Goal: Check status: Check status

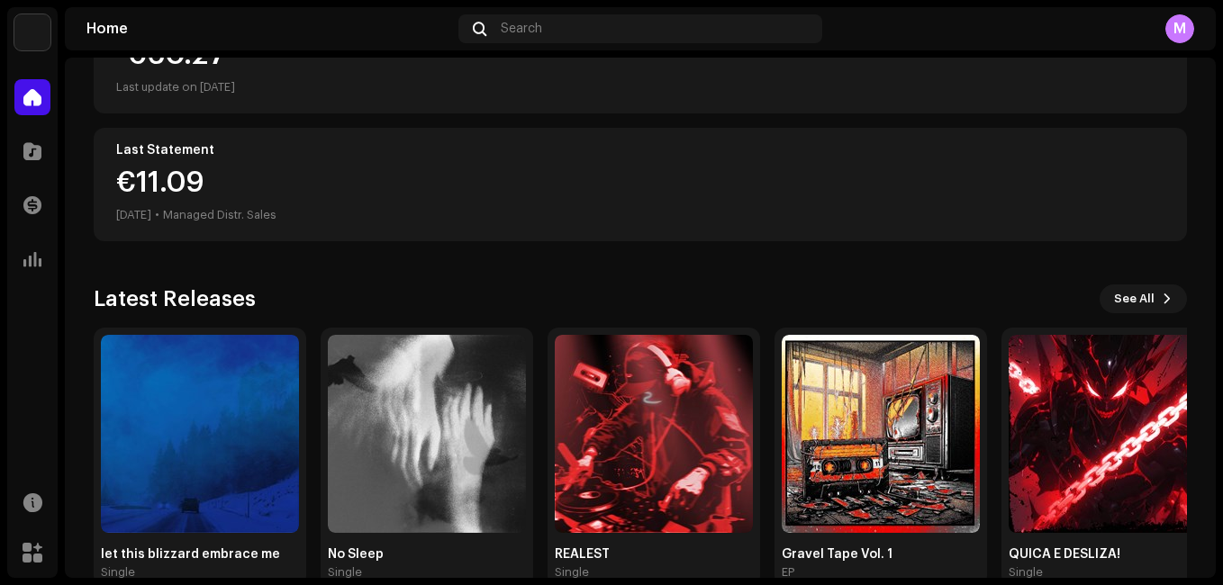
scroll to position [439, 0]
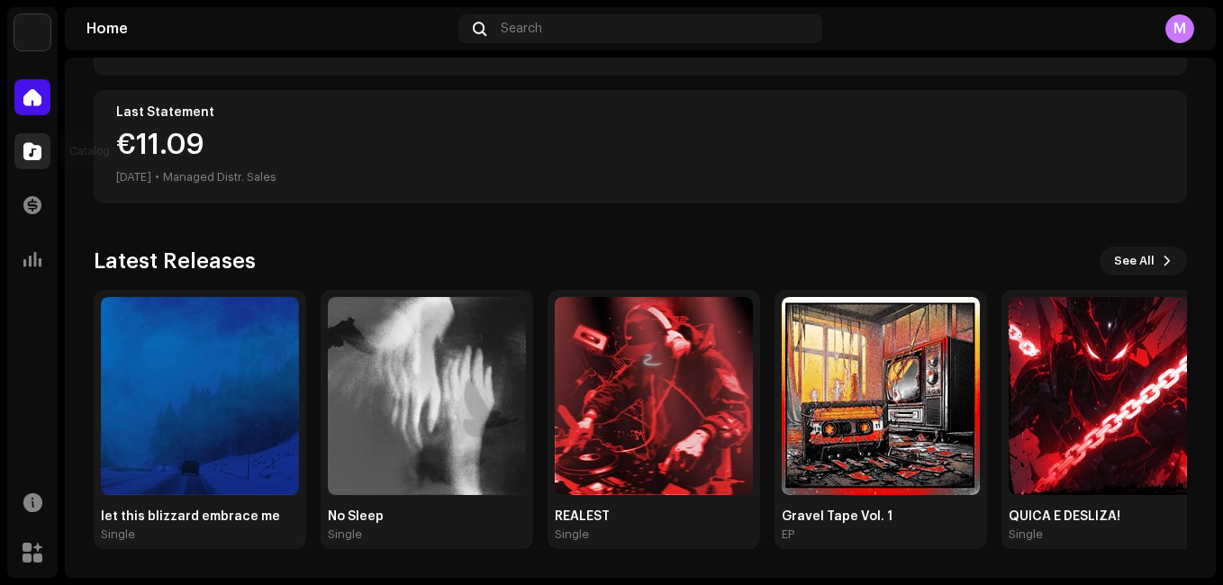
click at [31, 152] on span at bounding box center [32, 151] width 18 height 14
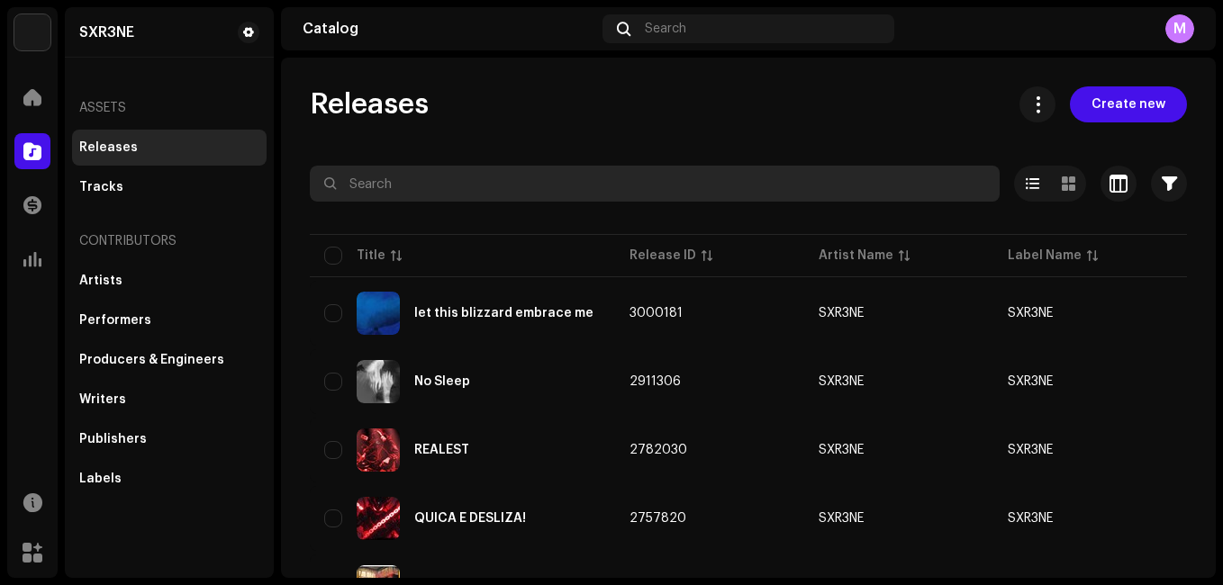
click at [540, 179] on input "text" at bounding box center [655, 184] width 690 height 36
type input "i cant heal"
click at [453, 185] on input "i cant heal" at bounding box center [655, 184] width 690 height 36
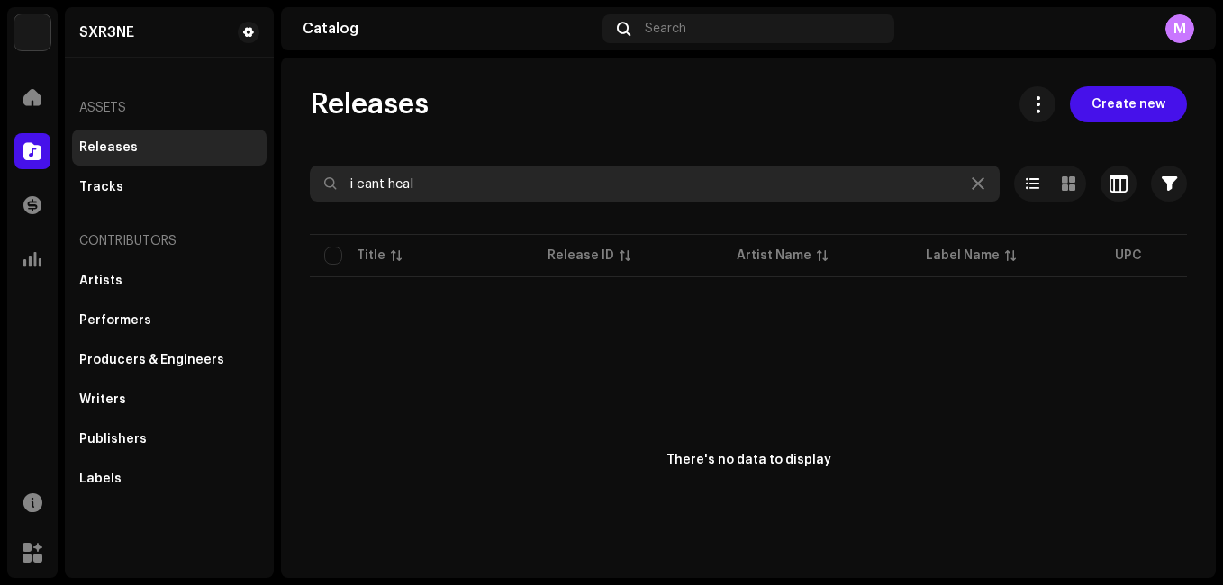
click at [713, 193] on input "i cant heal" at bounding box center [655, 184] width 690 height 36
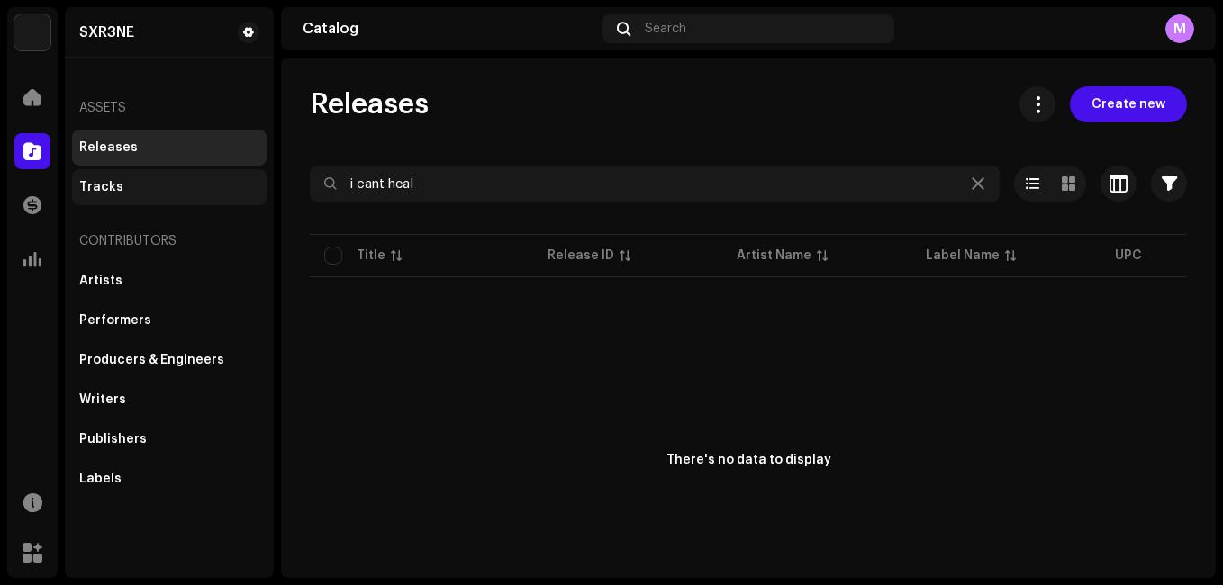
click at [143, 185] on div "Tracks" at bounding box center [169, 187] width 180 height 14
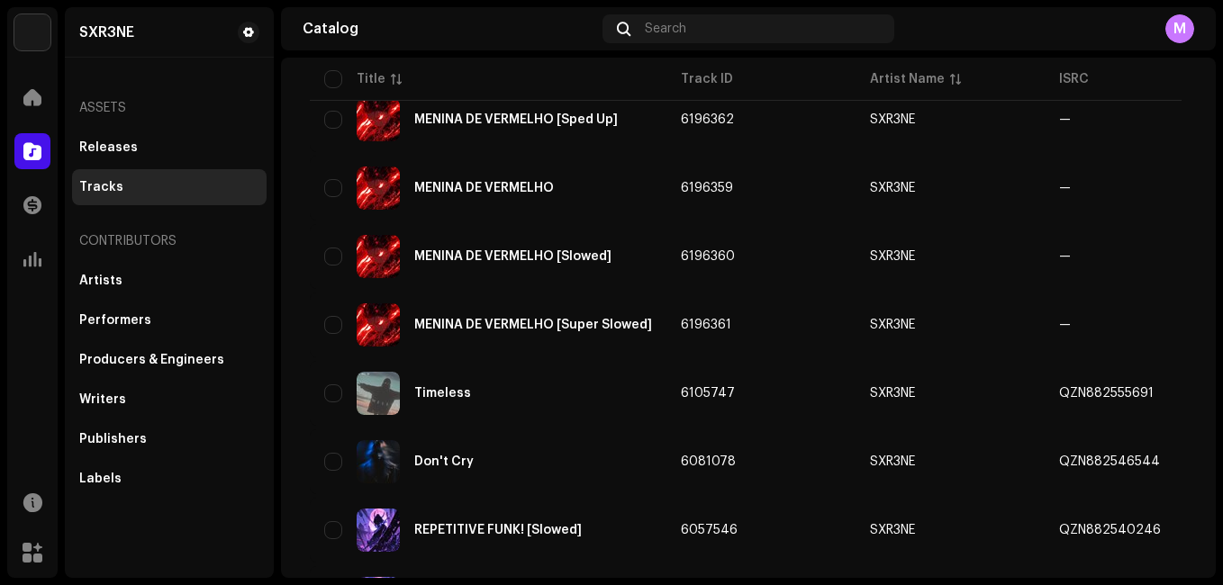
scroll to position [1400, 0]
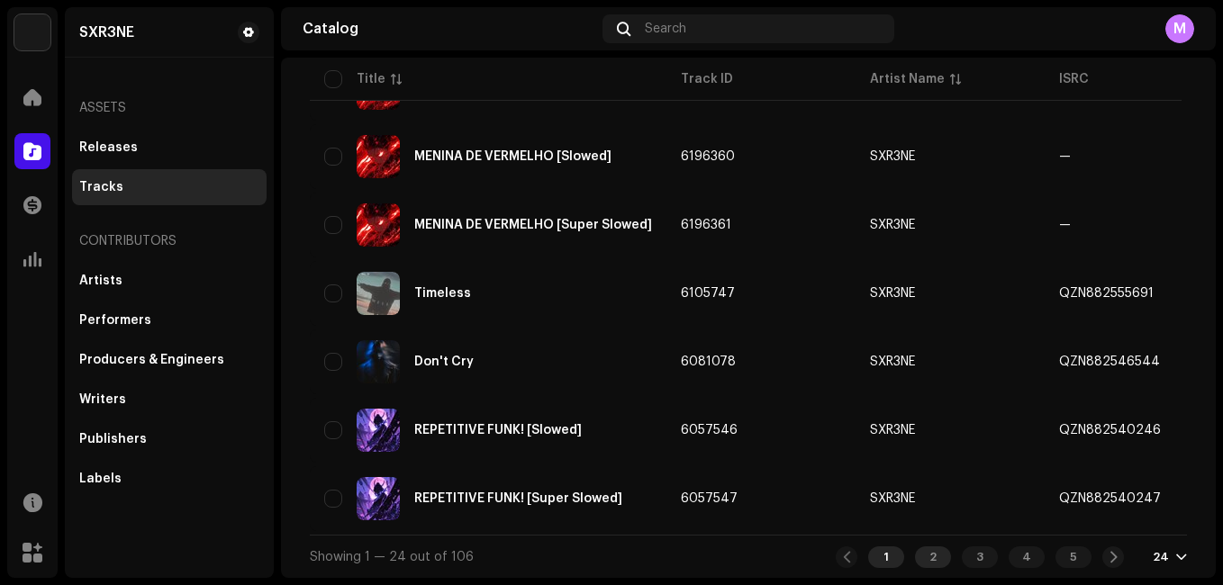
click at [920, 556] on div "2" at bounding box center [933, 558] width 36 height 22
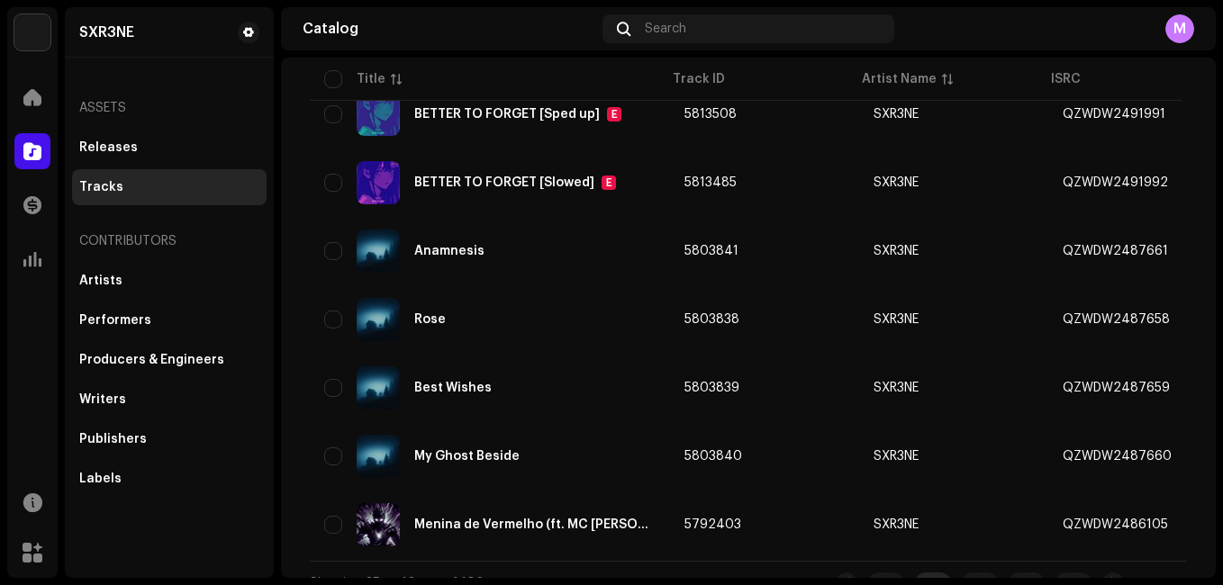
scroll to position [1400, 0]
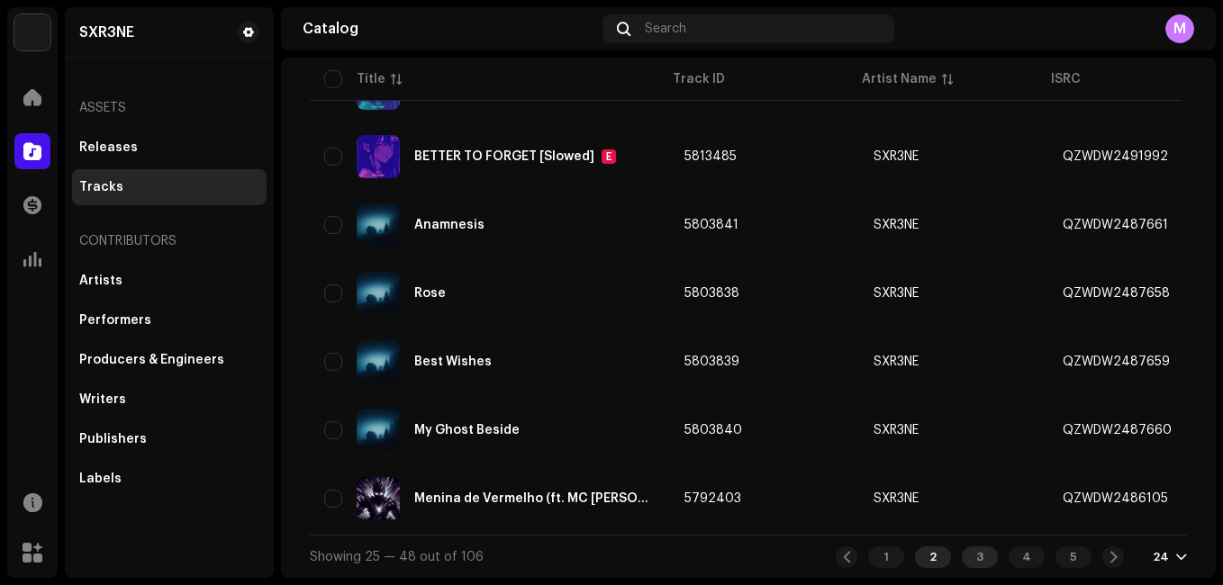
click at [981, 556] on div "3" at bounding box center [980, 558] width 36 height 22
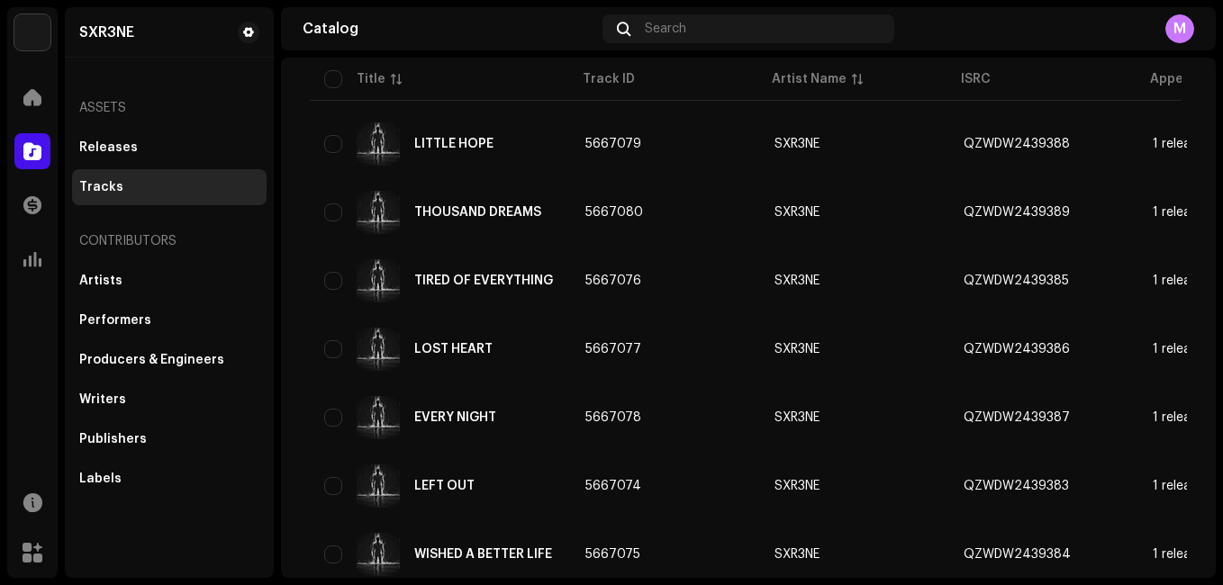
scroll to position [1400, 0]
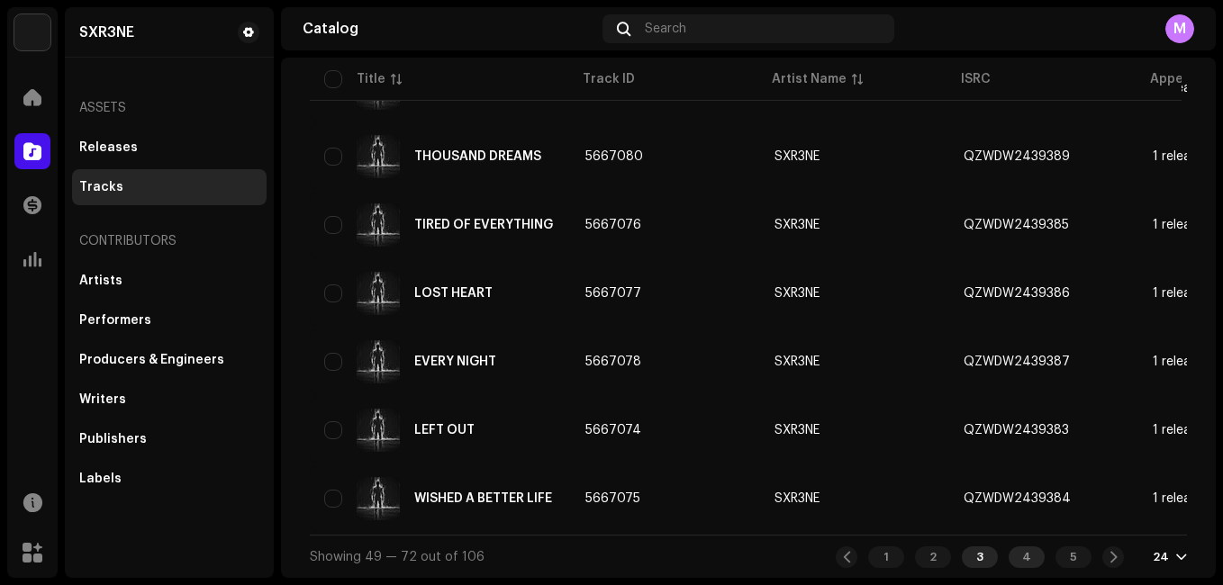
click at [1026, 558] on div "4" at bounding box center [1026, 558] width 36 height 22
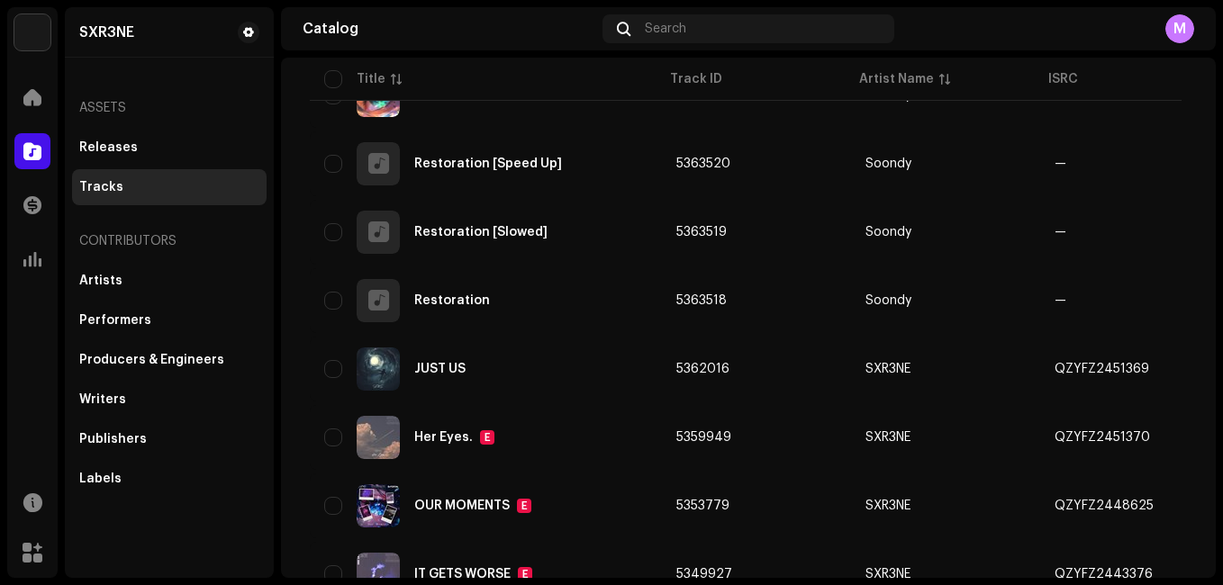
scroll to position [1400, 0]
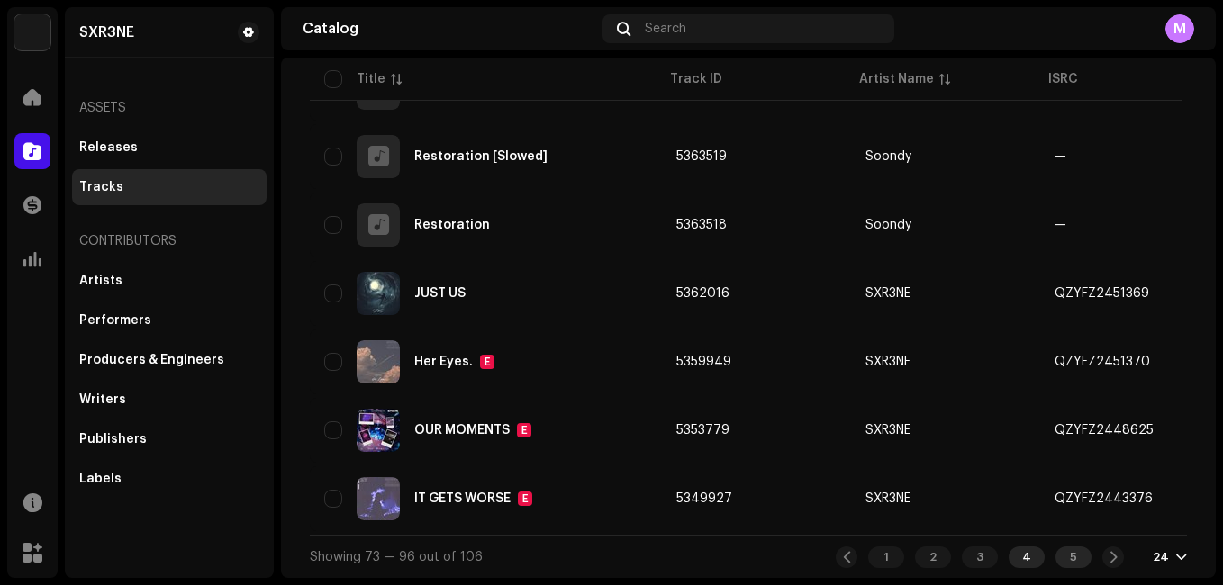
click at [1078, 553] on div "5" at bounding box center [1073, 558] width 36 height 22
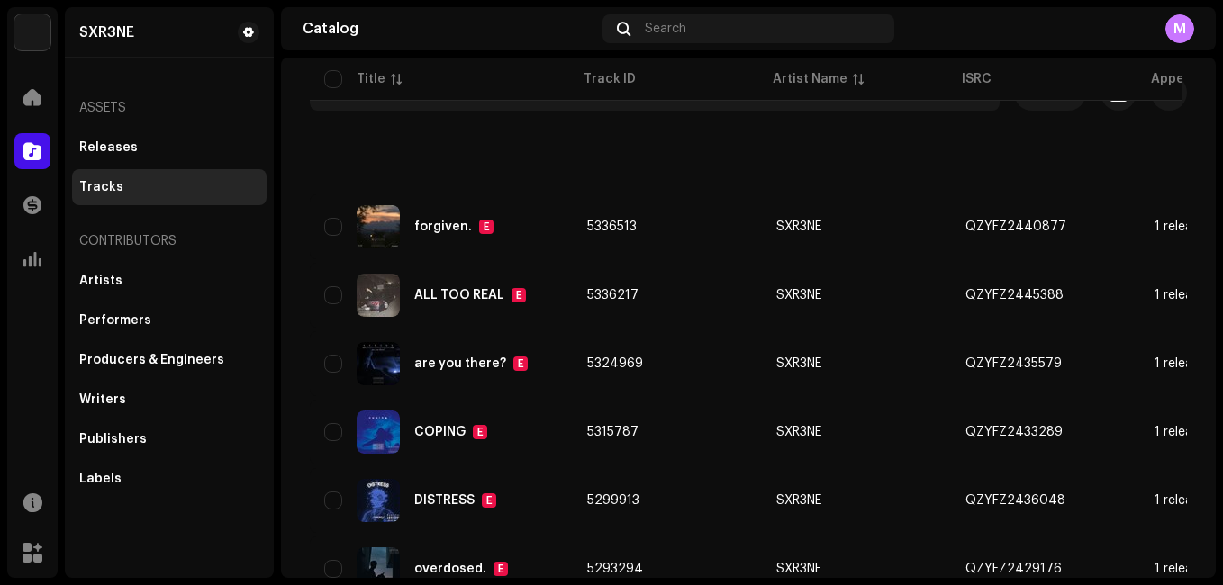
scroll to position [442, 0]
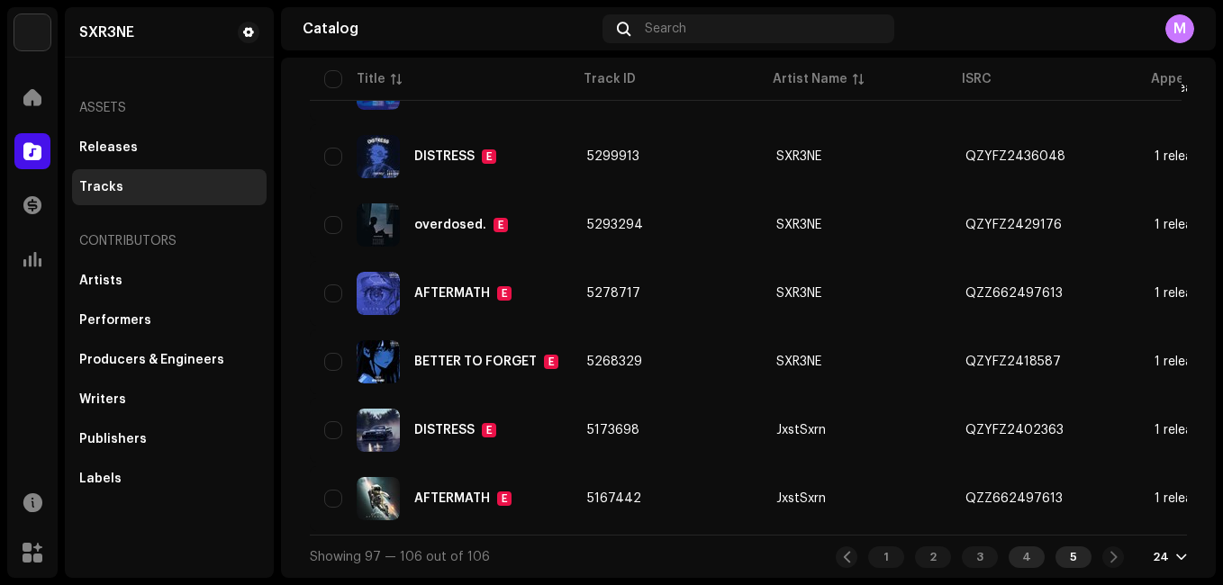
click at [1008, 557] on div "4" at bounding box center [1026, 558] width 36 height 22
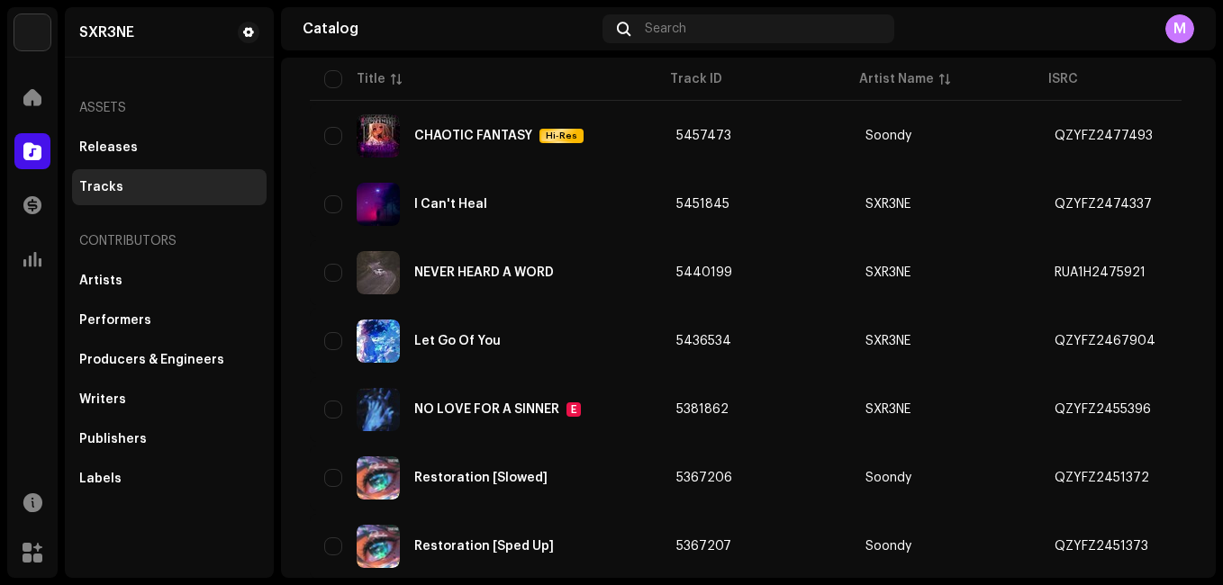
scroll to position [838, 0]
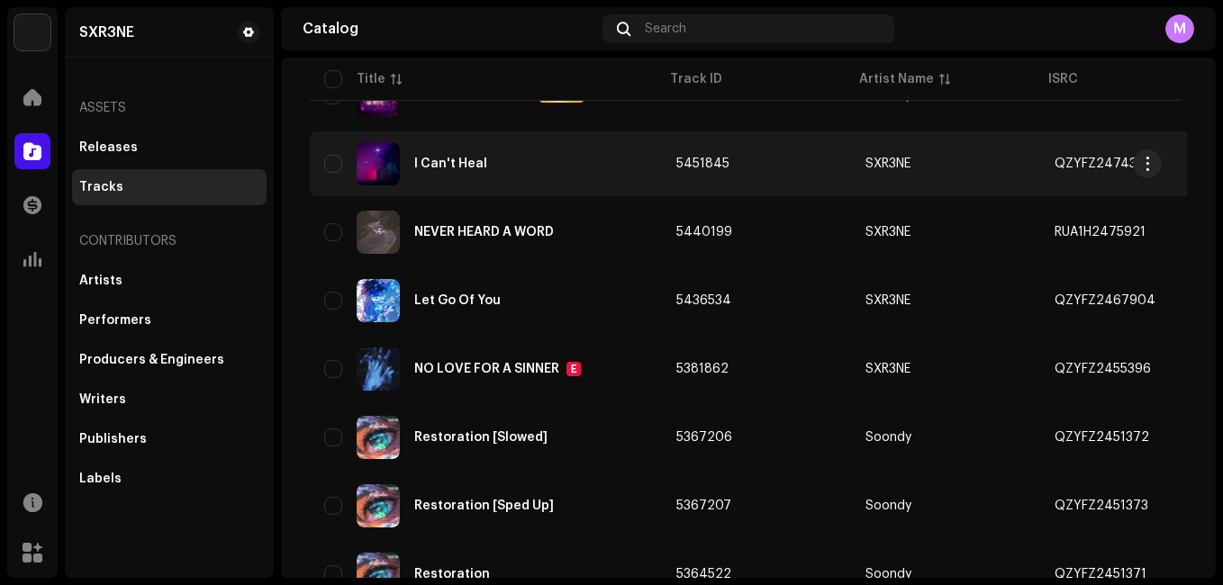
click at [528, 158] on div "I Can't Heal" at bounding box center [485, 163] width 323 height 43
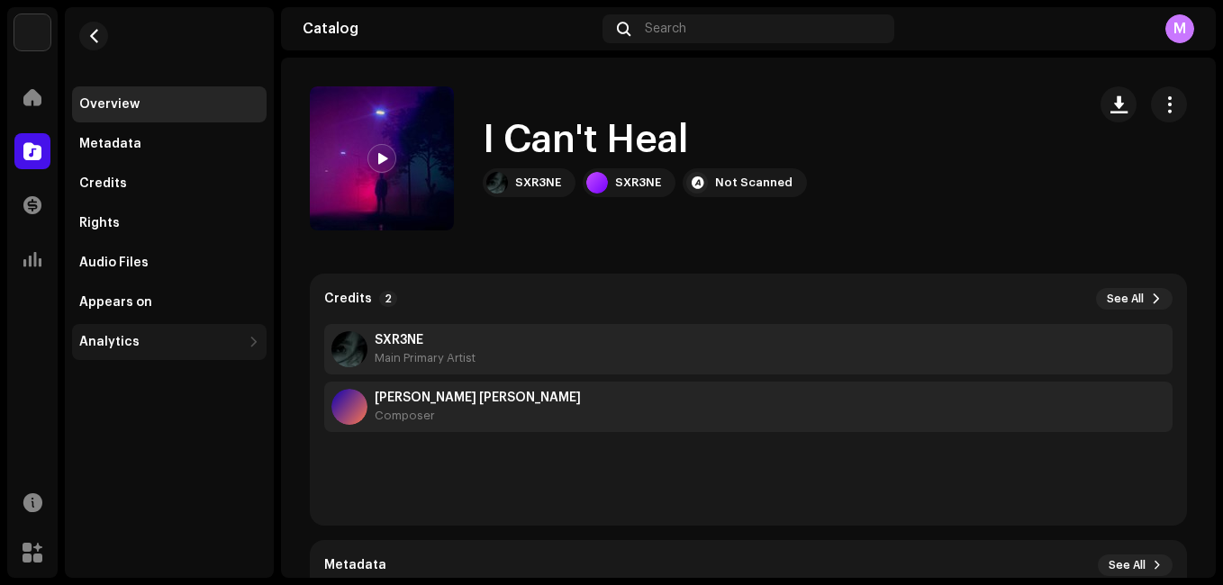
click at [237, 338] on div "Analytics" at bounding box center [160, 342] width 162 height 14
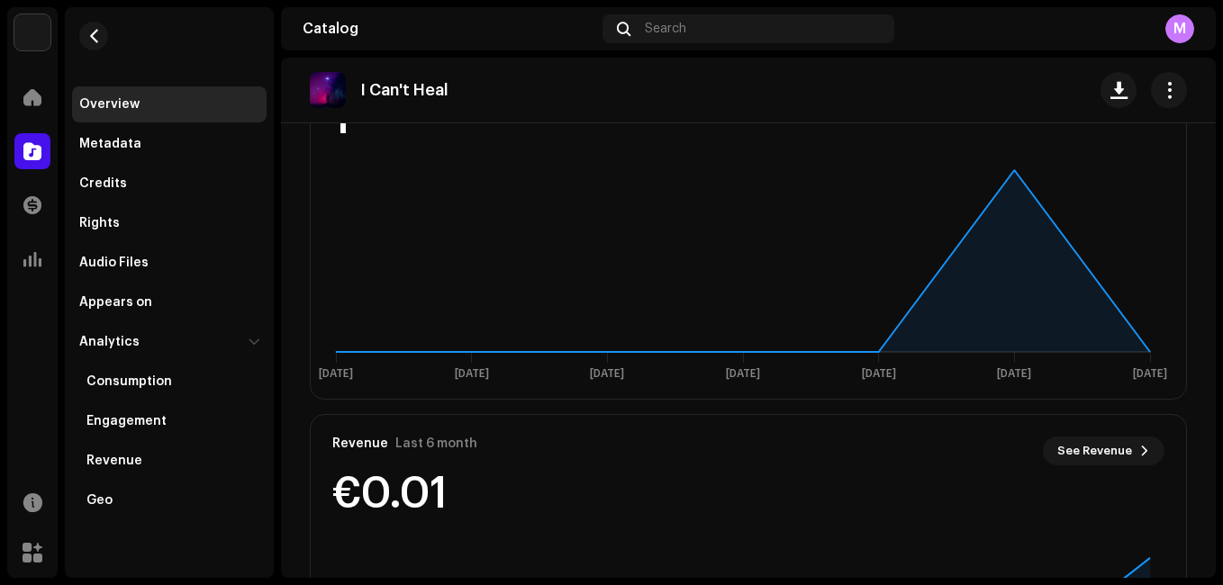
scroll to position [1185, 0]
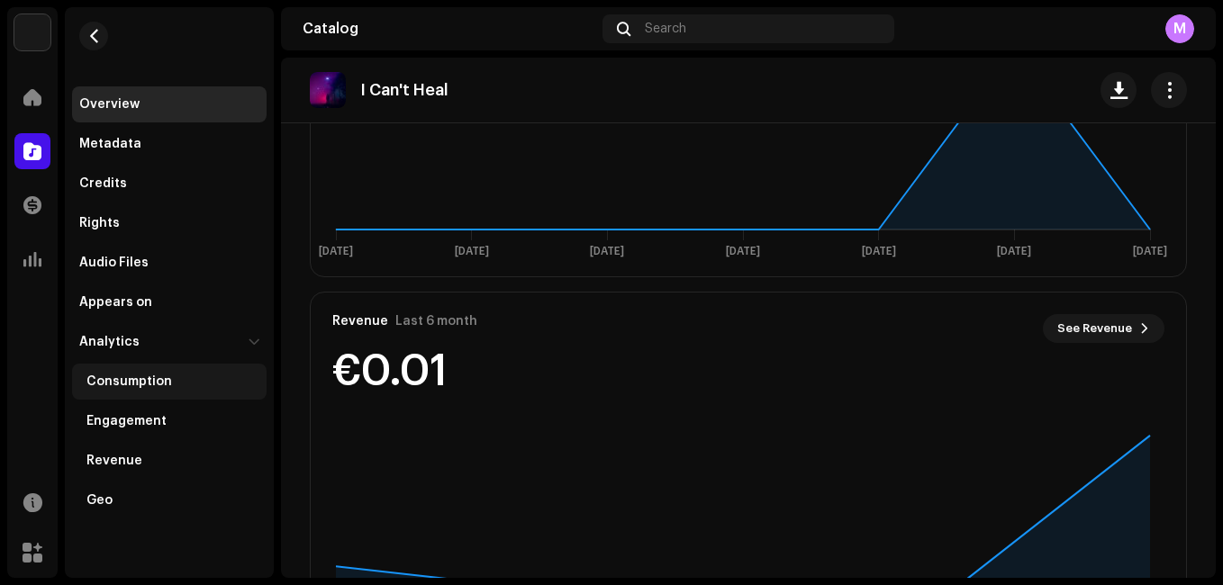
click at [154, 392] on div "Consumption" at bounding box center [169, 382] width 194 height 36
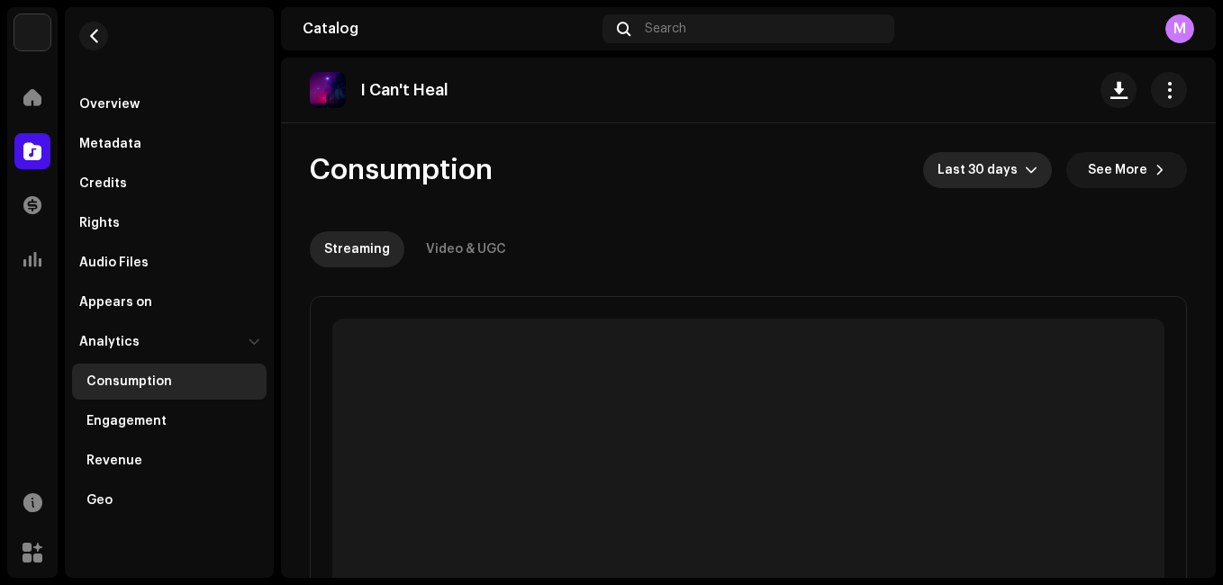
click at [990, 169] on span "Last 30 days" at bounding box center [980, 170] width 87 height 36
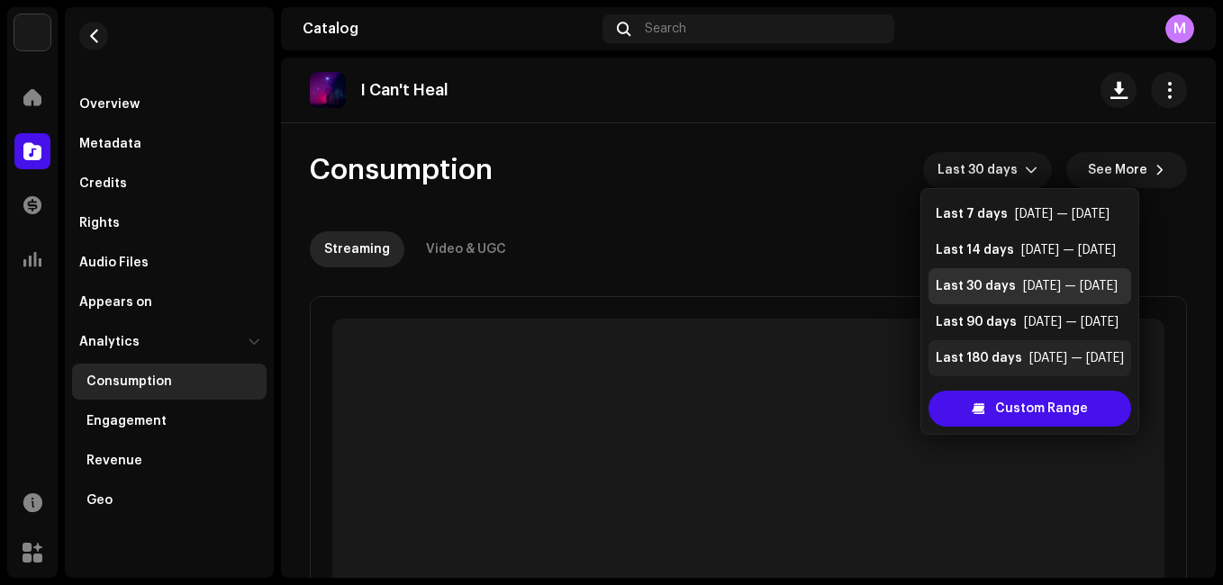
click at [1067, 363] on div "[DATE] — [DATE]" at bounding box center [1076, 358] width 95 height 18
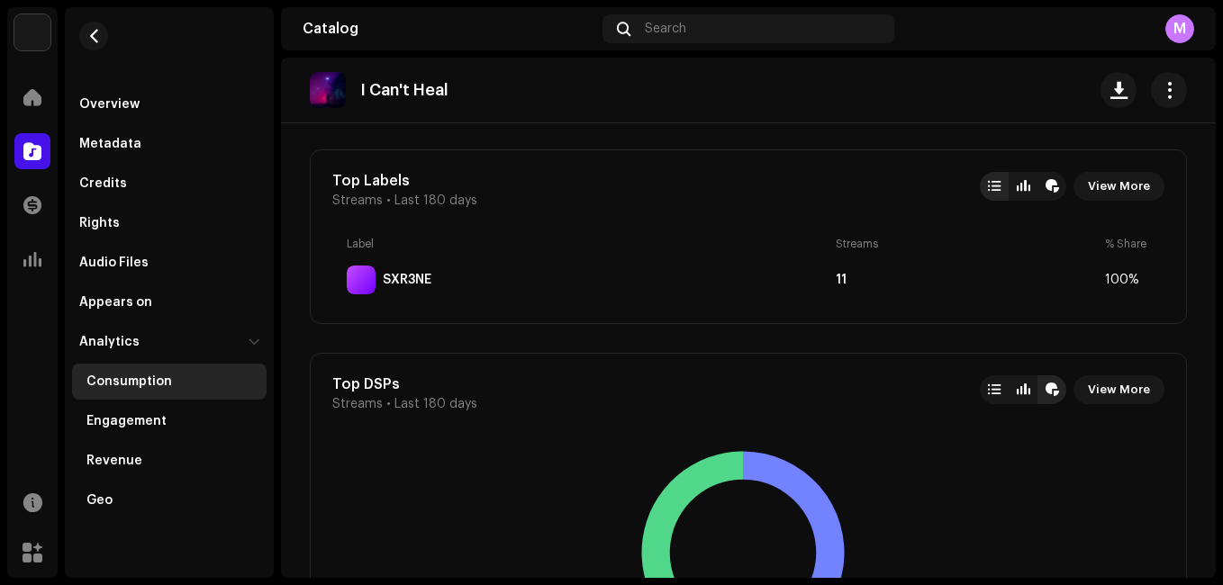
scroll to position [1056, 0]
click at [216, 418] on div "Engagement" at bounding box center [172, 421] width 173 height 14
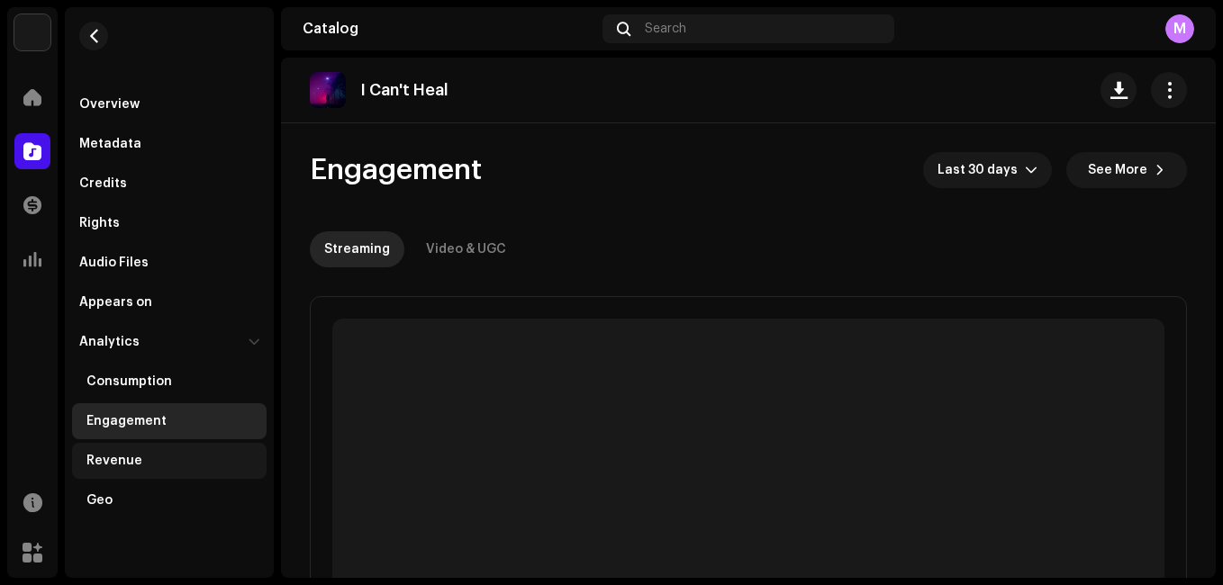
click at [201, 448] on div "Revenue" at bounding box center [169, 461] width 194 height 36
